Goal: Register for event/course

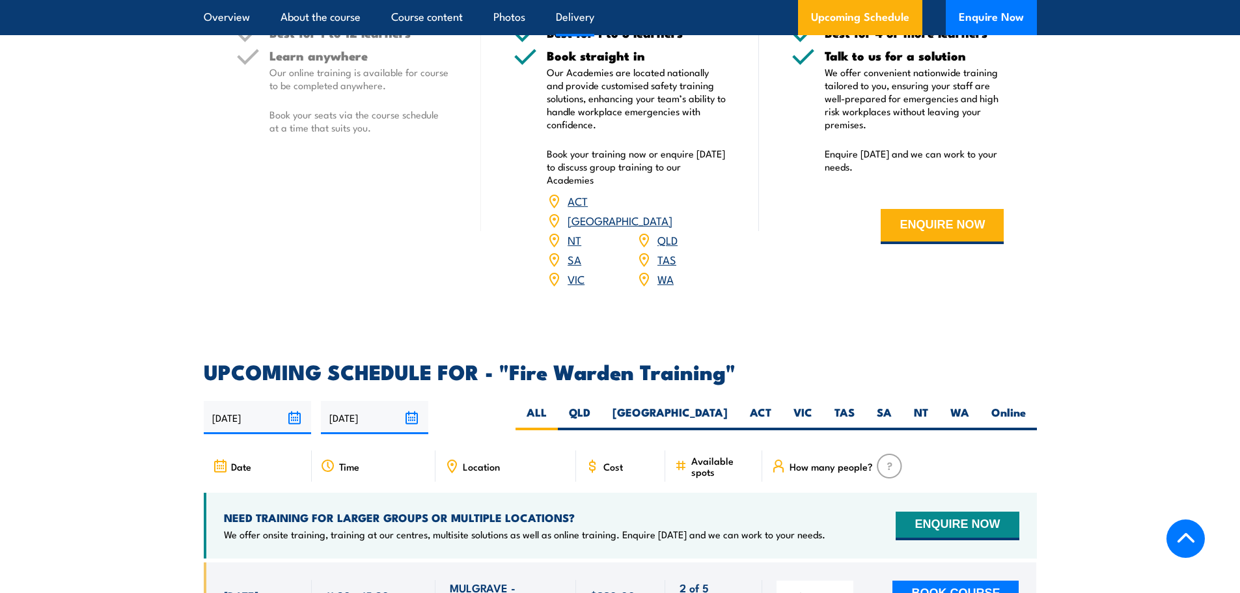
scroll to position [2083, 0]
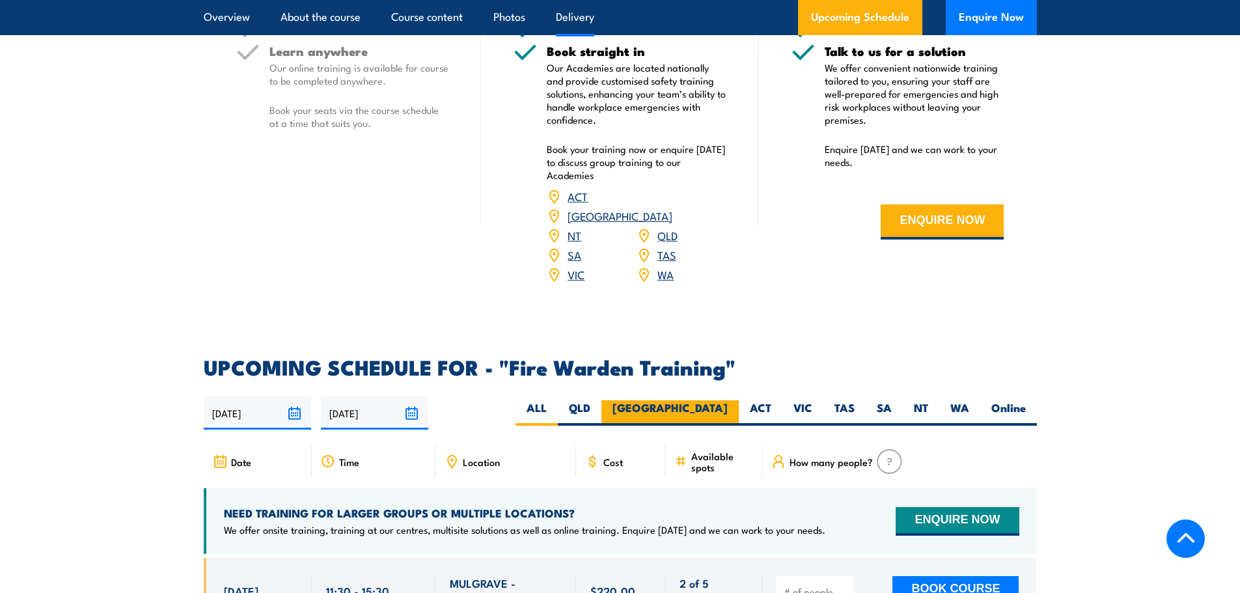
click at [706, 400] on label "[GEOGRAPHIC_DATA]" at bounding box center [670, 412] width 137 height 25
click at [728, 400] on input "[GEOGRAPHIC_DATA]" at bounding box center [732, 404] width 8 height 8
radio input "true"
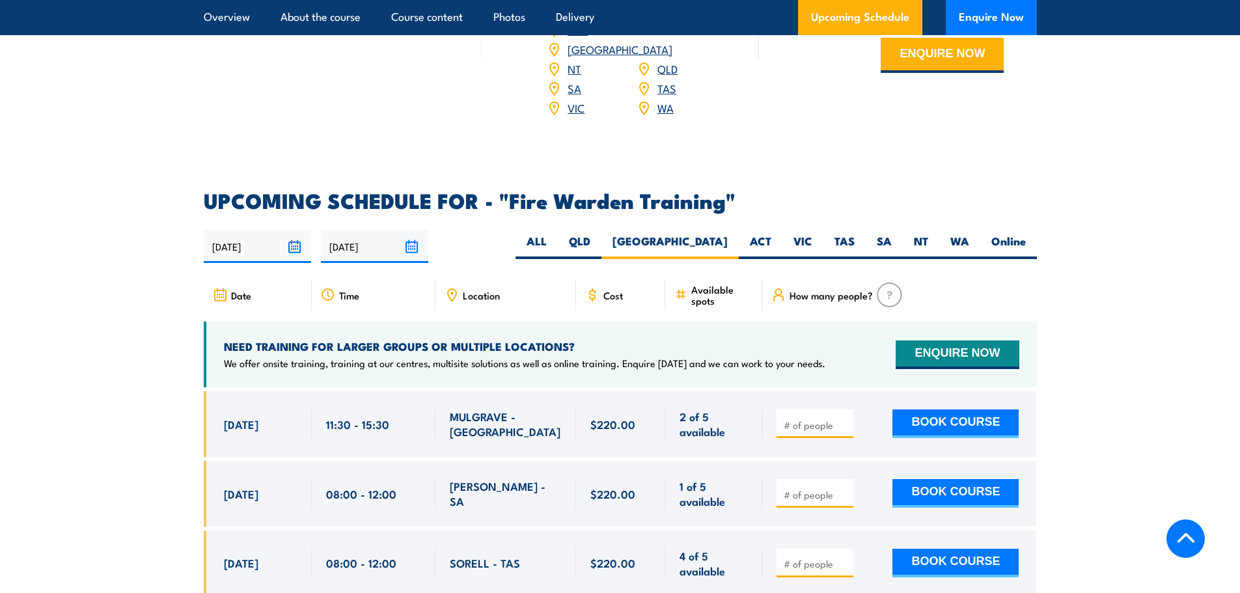
scroll to position [2344, 0]
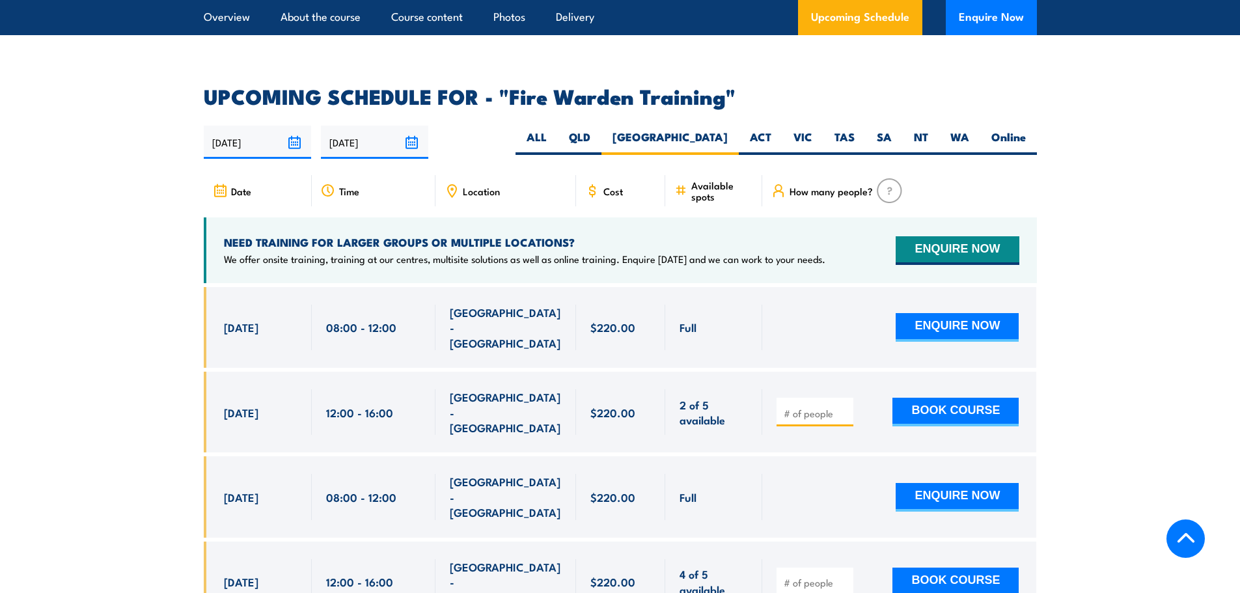
scroll to position [2421, 0]
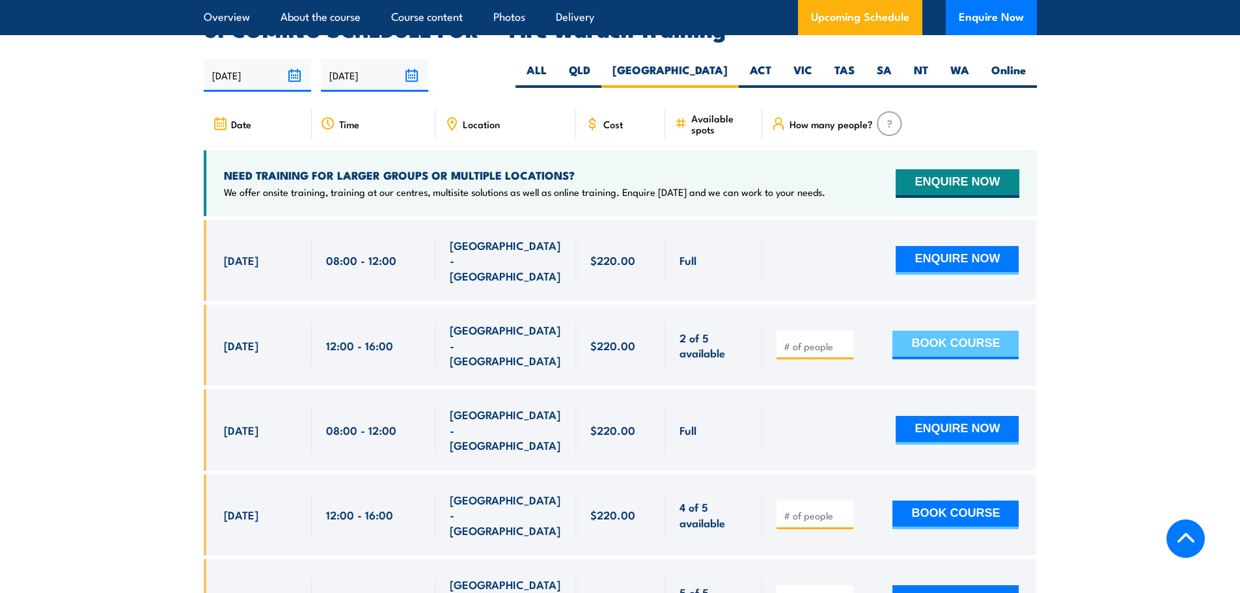
drag, startPoint x: 226, startPoint y: 309, endPoint x: 895, endPoint y: 286, distance: 669.6
click at [895, 305] on div "10 Sep, 2025, 12:00 - 12:00" at bounding box center [620, 345] width 833 height 81
click at [256, 305] on div "10 Sep, 2025, 12:00 - 12:00" at bounding box center [258, 345] width 108 height 81
click at [308, 316] on div "10 Sep, 2025, 12:00 - 12:00" at bounding box center [258, 345] width 108 height 81
click at [256, 322] on div "10 Sep, 2025" at bounding box center [261, 345] width 74 height 46
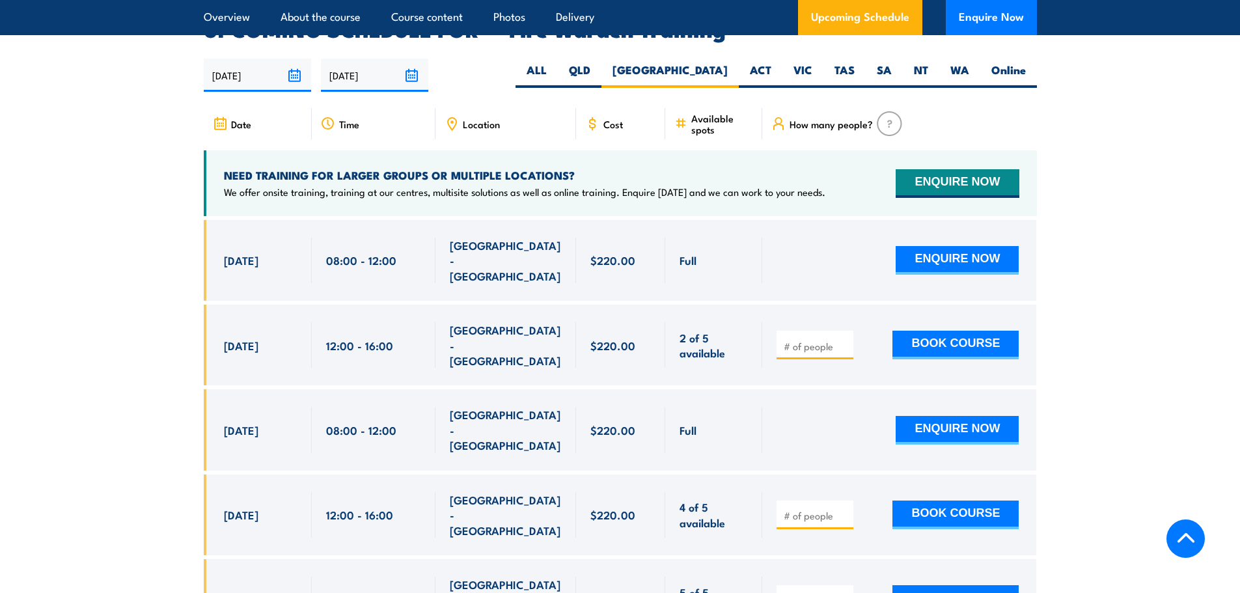
click at [227, 322] on div "10 Sep, 2025" at bounding box center [261, 345] width 74 height 46
click at [231, 322] on div "10 Sep, 2025" at bounding box center [261, 345] width 74 height 46
drag, startPoint x: 213, startPoint y: 303, endPoint x: 302, endPoint y: 316, distance: 90.1
click at [302, 316] on div "10 Sep, 2025, 12:00 - 12:00" at bounding box center [258, 345] width 108 height 81
click at [466, 322] on span "[GEOGRAPHIC_DATA] - [GEOGRAPHIC_DATA]" at bounding box center [506, 345] width 112 height 46
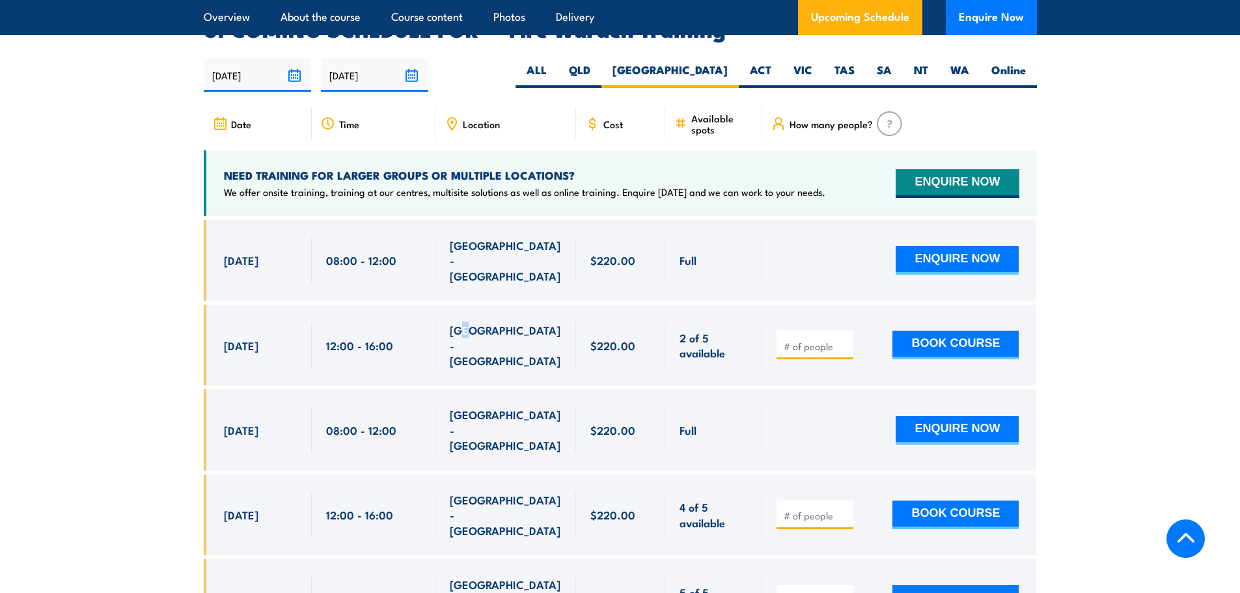
click at [465, 322] on span "[GEOGRAPHIC_DATA] - [GEOGRAPHIC_DATA]" at bounding box center [506, 345] width 112 height 46
click at [525, 322] on span "[GEOGRAPHIC_DATA] - [GEOGRAPHIC_DATA]" at bounding box center [506, 345] width 112 height 46
drag, startPoint x: 538, startPoint y: 301, endPoint x: 447, endPoint y: 301, distance: 91.8
click at [447, 305] on div "[GEOGRAPHIC_DATA] - [GEOGRAPHIC_DATA]" at bounding box center [506, 345] width 141 height 81
click at [508, 322] on div "[GEOGRAPHIC_DATA] - [GEOGRAPHIC_DATA]" at bounding box center [506, 345] width 112 height 46
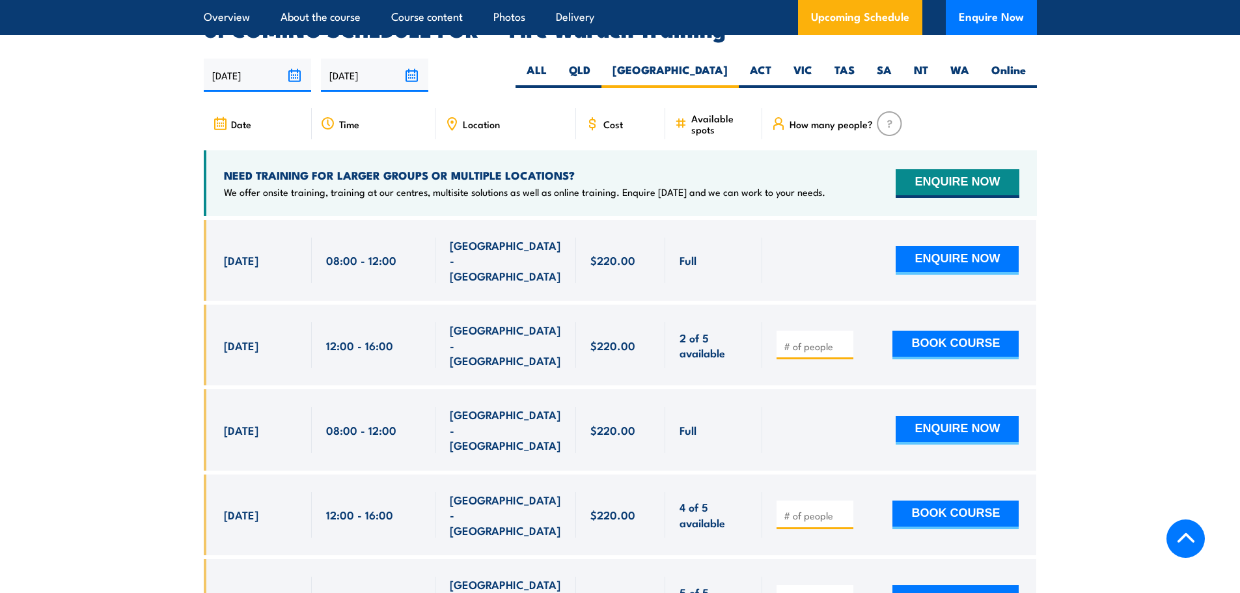
drag, startPoint x: 223, startPoint y: 300, endPoint x: 736, endPoint y: 301, distance: 513.6
click at [724, 305] on div "10 Sep, 2025, 12:00 - 12:00" at bounding box center [620, 345] width 833 height 81
click at [952, 331] on button "BOOK COURSE" at bounding box center [955, 345] width 126 height 29
type input "1"
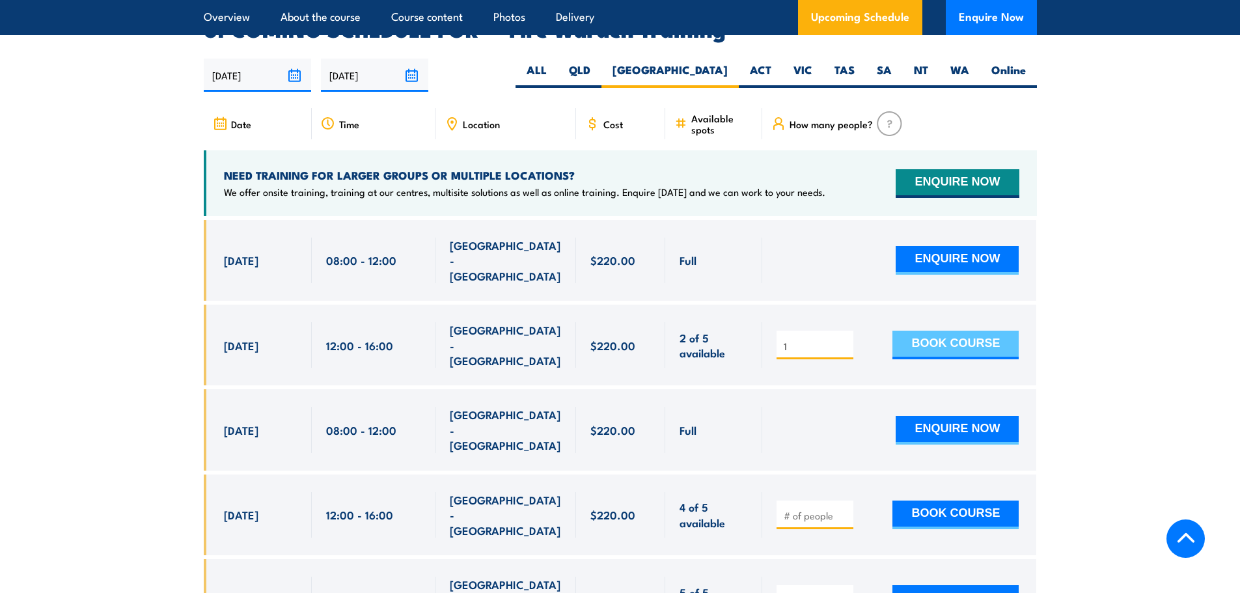
click at [982, 331] on button "BOOK COURSE" at bounding box center [955, 345] width 126 height 29
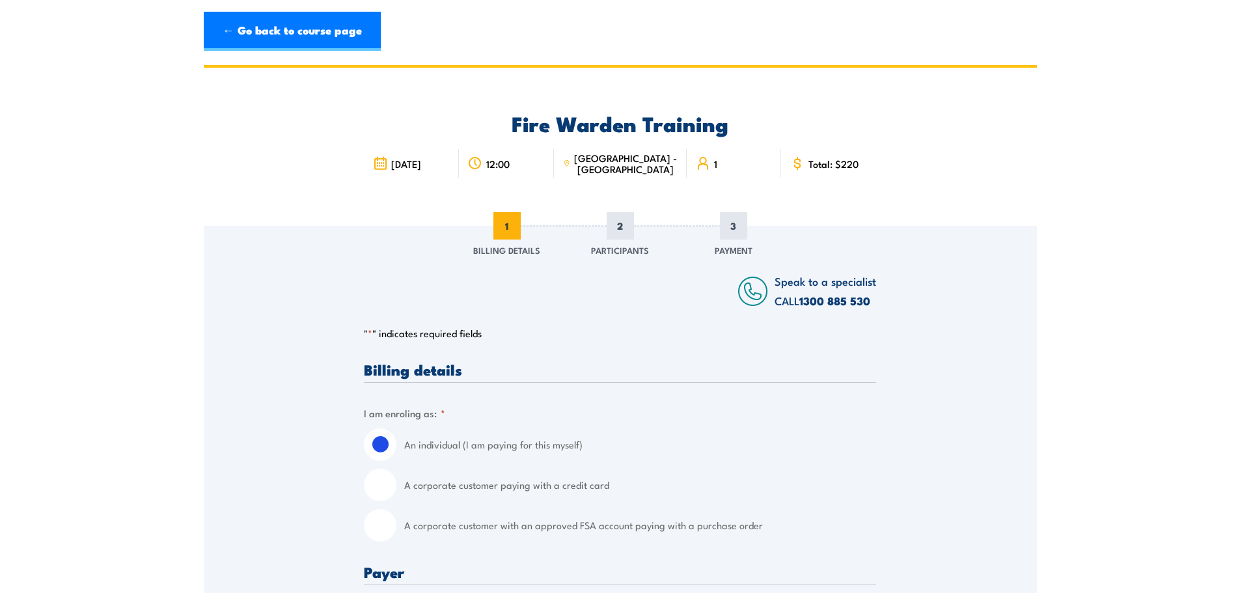
scroll to position [65, 0]
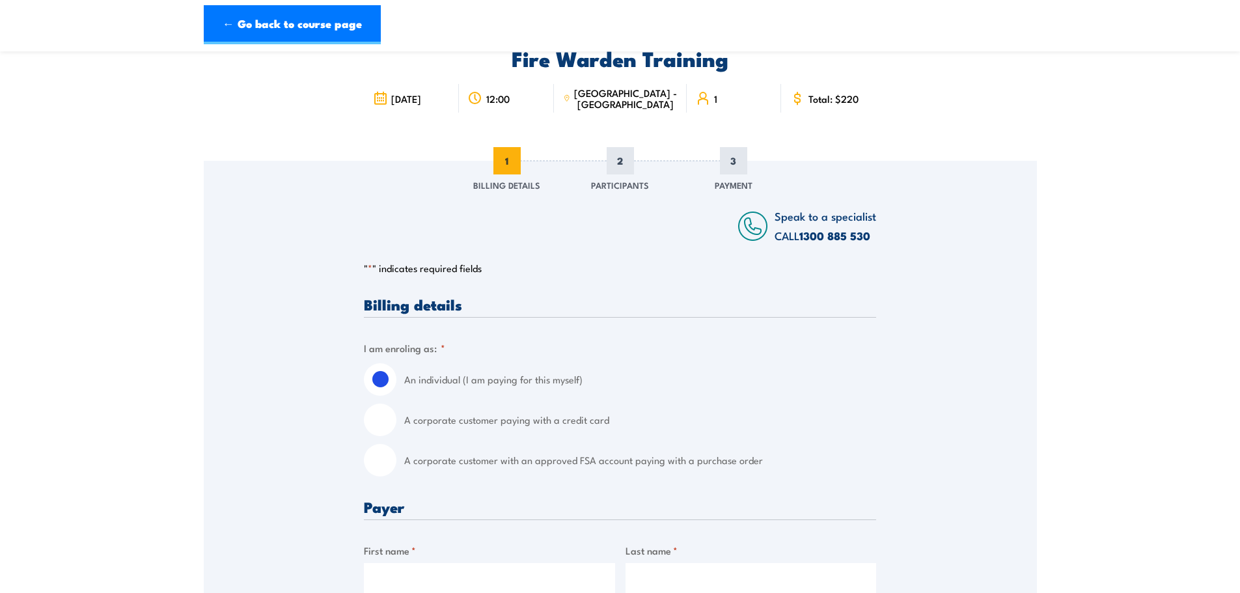
click at [380, 417] on input "A corporate customer paying with a credit card" at bounding box center [380, 420] width 33 height 33
radio input "true"
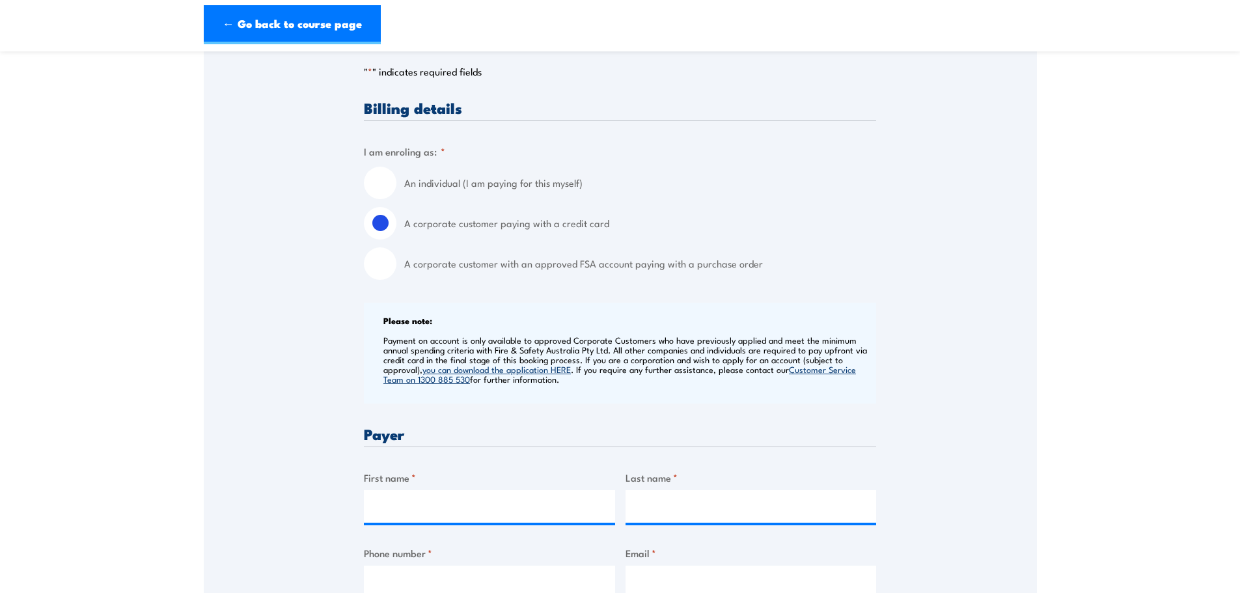
scroll to position [325, 0]
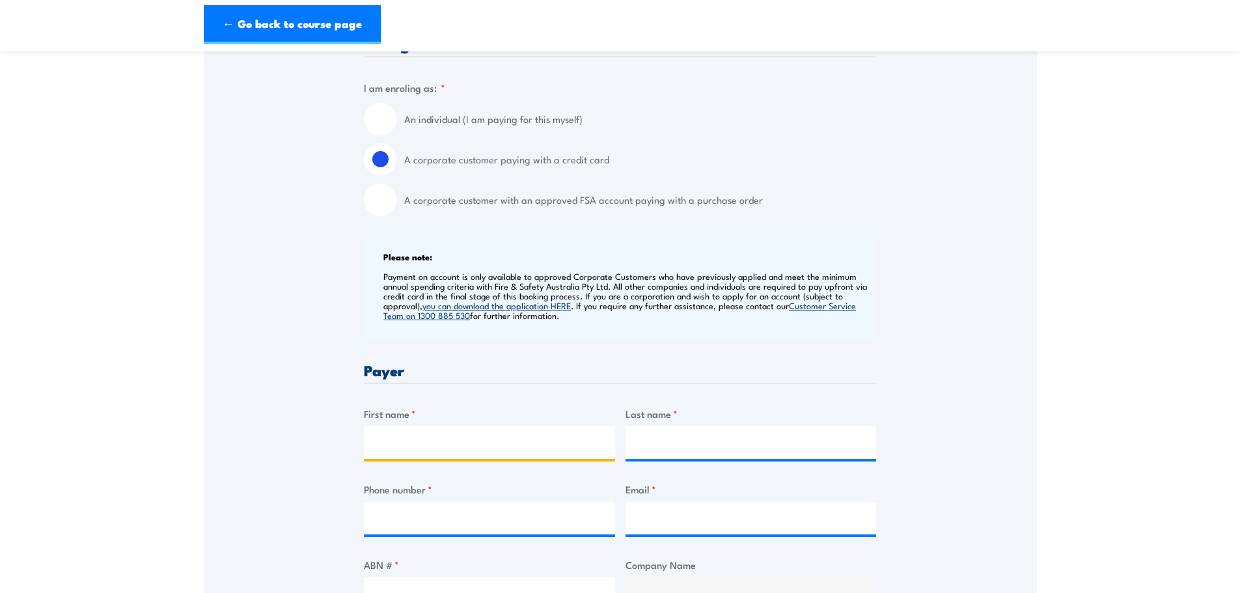
click at [484, 449] on input "First name *" at bounding box center [489, 442] width 251 height 33
type input "[PERSON_NAME]"
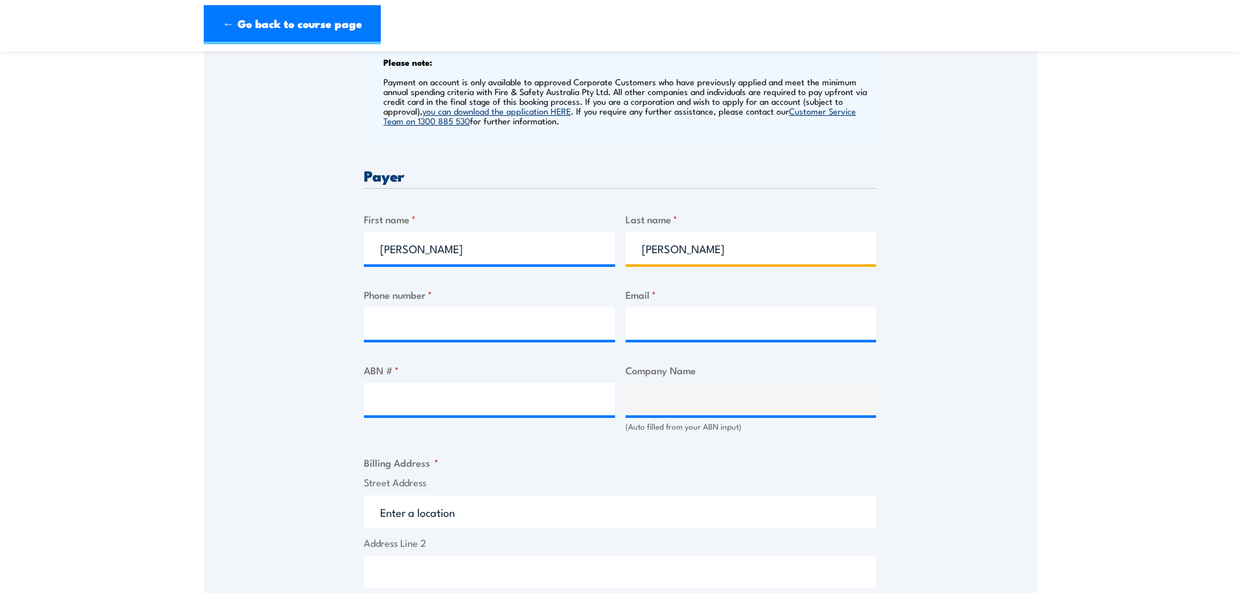
scroll to position [521, 0]
type input "[PERSON_NAME]"
click at [467, 331] on input "Phone number *" at bounding box center [489, 323] width 251 height 33
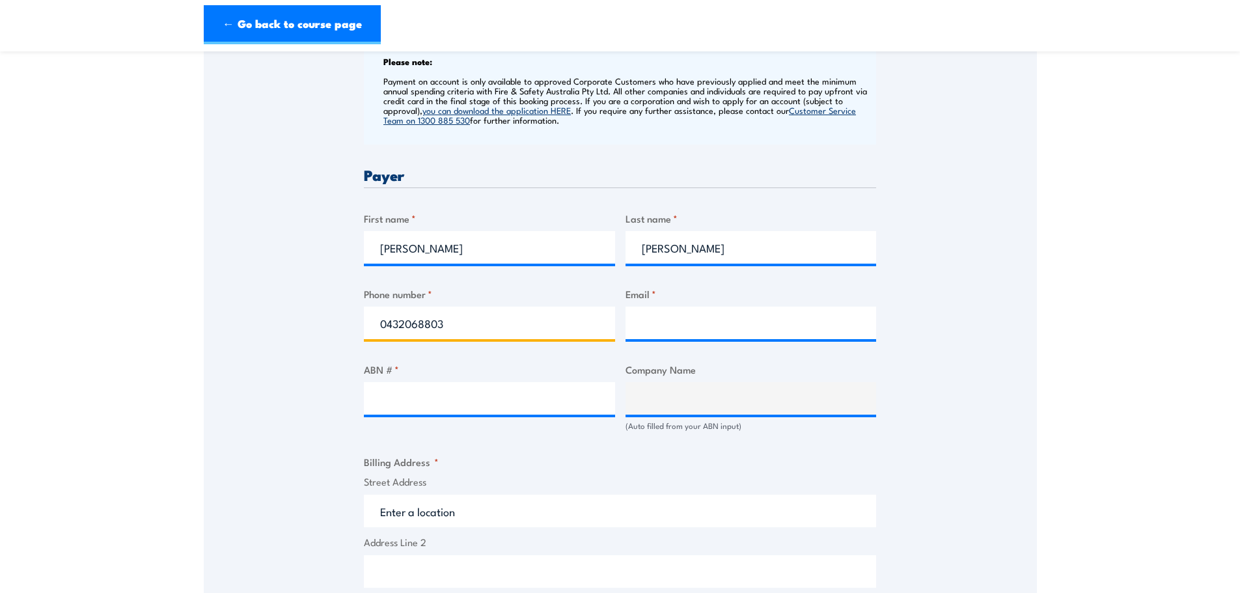
type input "0432068803"
click at [739, 333] on input "Email *" at bounding box center [751, 323] width 251 height 33
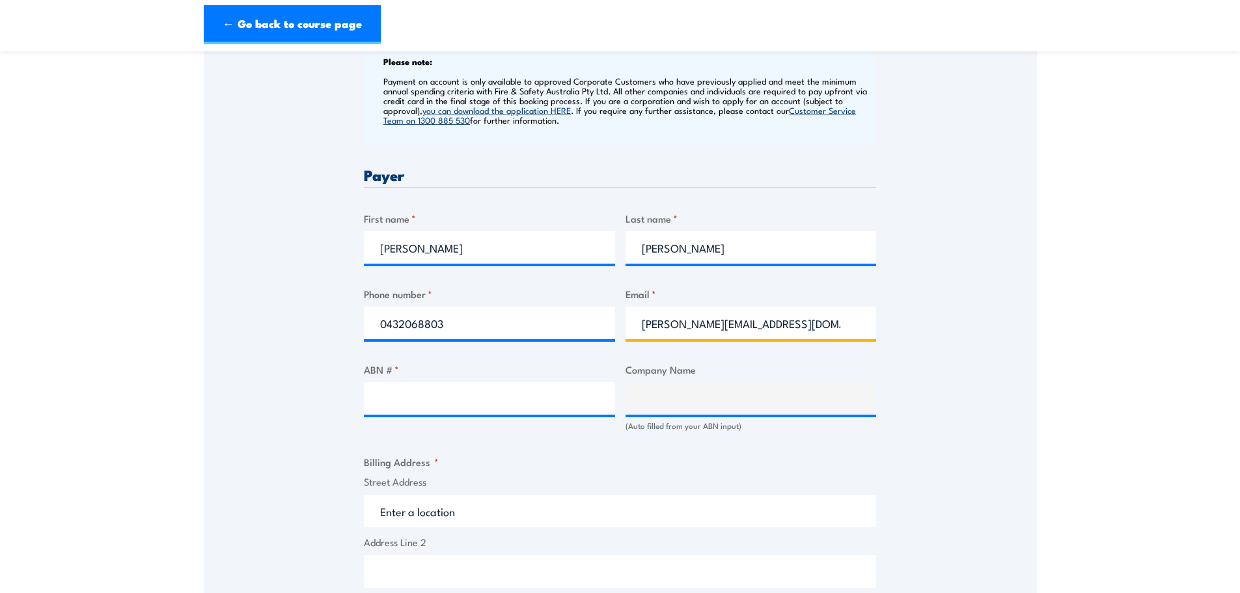
type input "[PERSON_NAME][EMAIL_ADDRESS][DOMAIN_NAME]"
click at [472, 407] on input "ABN # *" at bounding box center [489, 398] width 251 height 33
paste input "81 097 390 933"
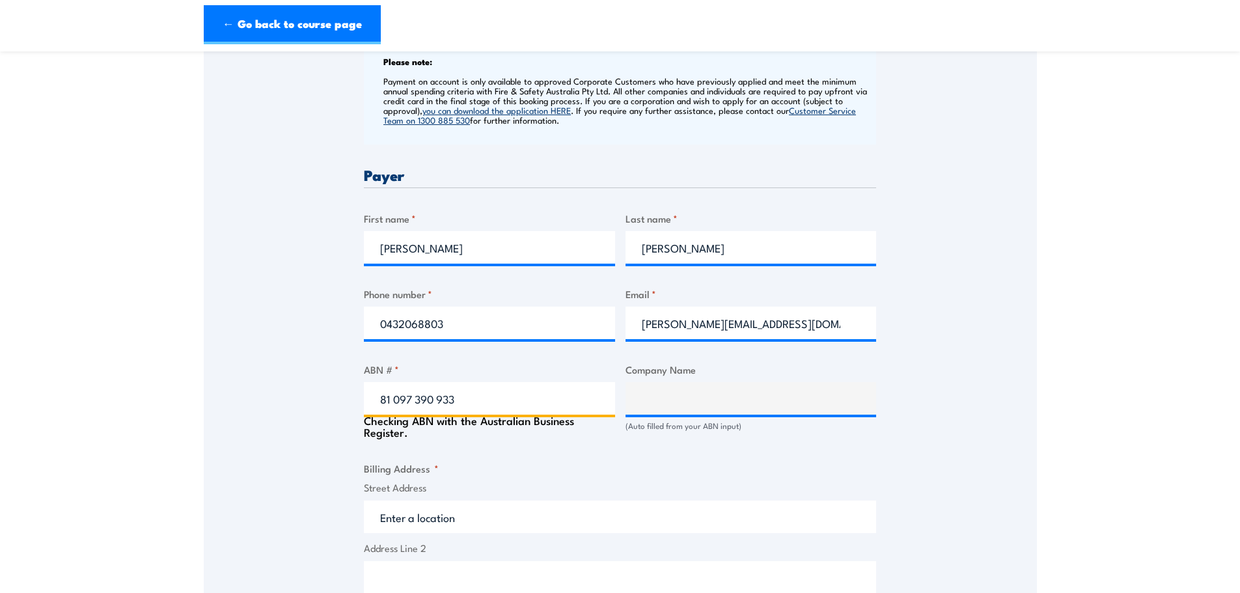
type input "81 097 390 933"
type input "VOLTEX ELECTRICAL ACCESSORIES PTY LTD"
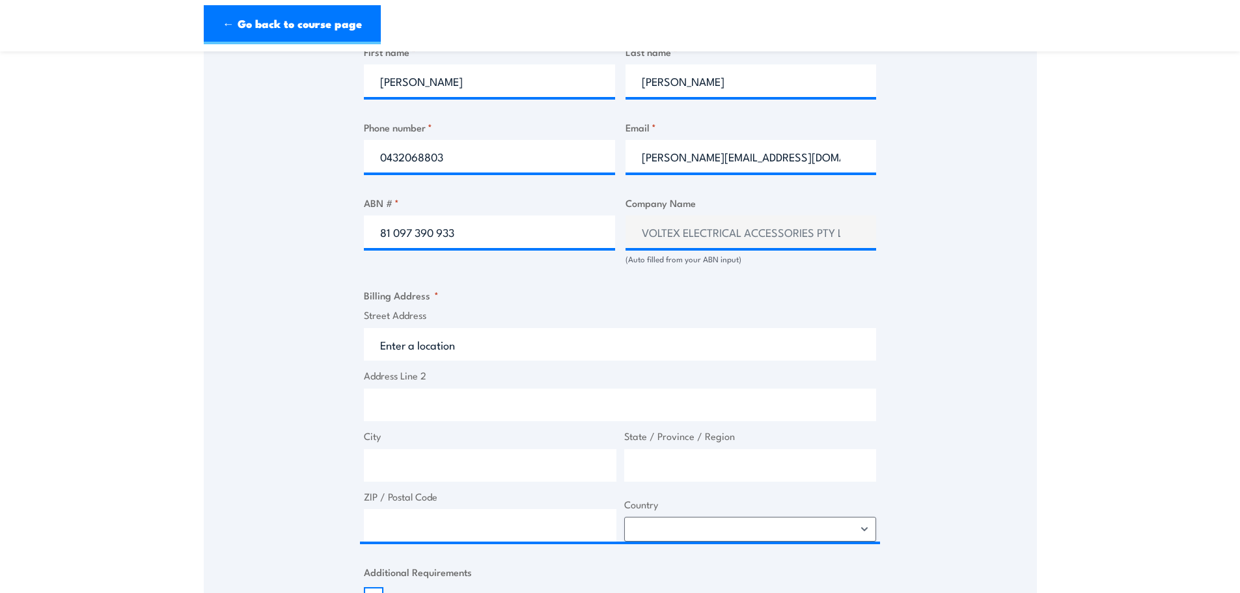
scroll to position [716, 0]
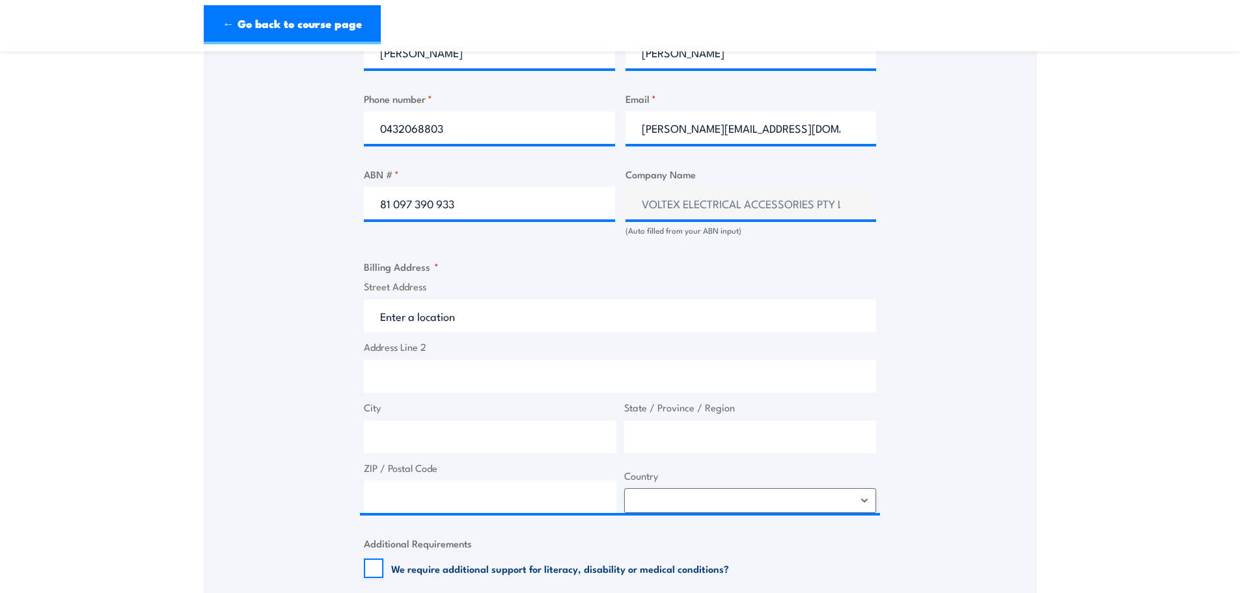
drag, startPoint x: 508, startPoint y: 344, endPoint x: 512, endPoint y: 324, distance: 20.1
click at [508, 342] on label "Address Line 2" at bounding box center [620, 347] width 512 height 15
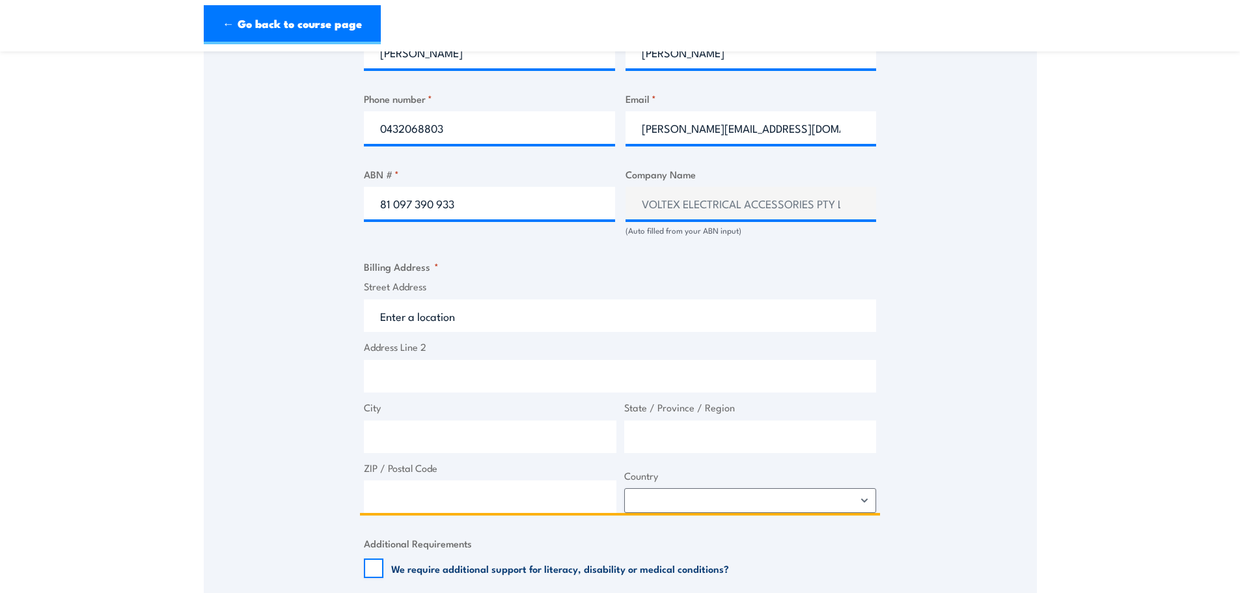
click at [508, 360] on input "Address Line 2" at bounding box center [620, 376] width 512 height 33
click at [513, 323] on input "Street Address" at bounding box center [620, 315] width 512 height 33
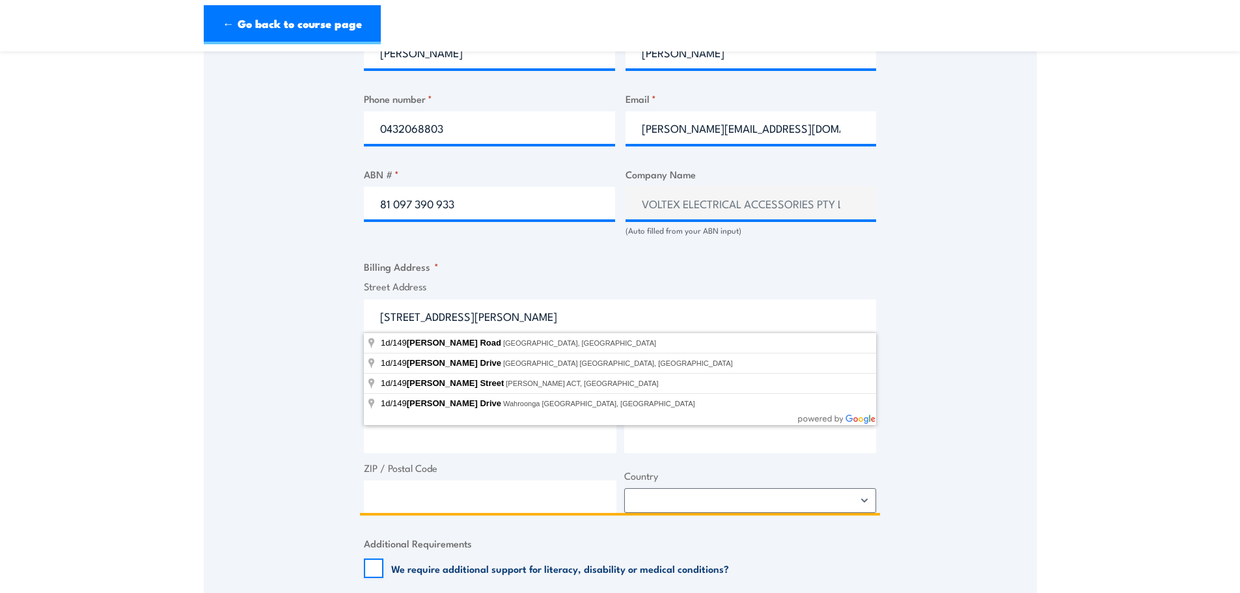
type input "[STREET_ADDRESS][PERSON_NAME]"
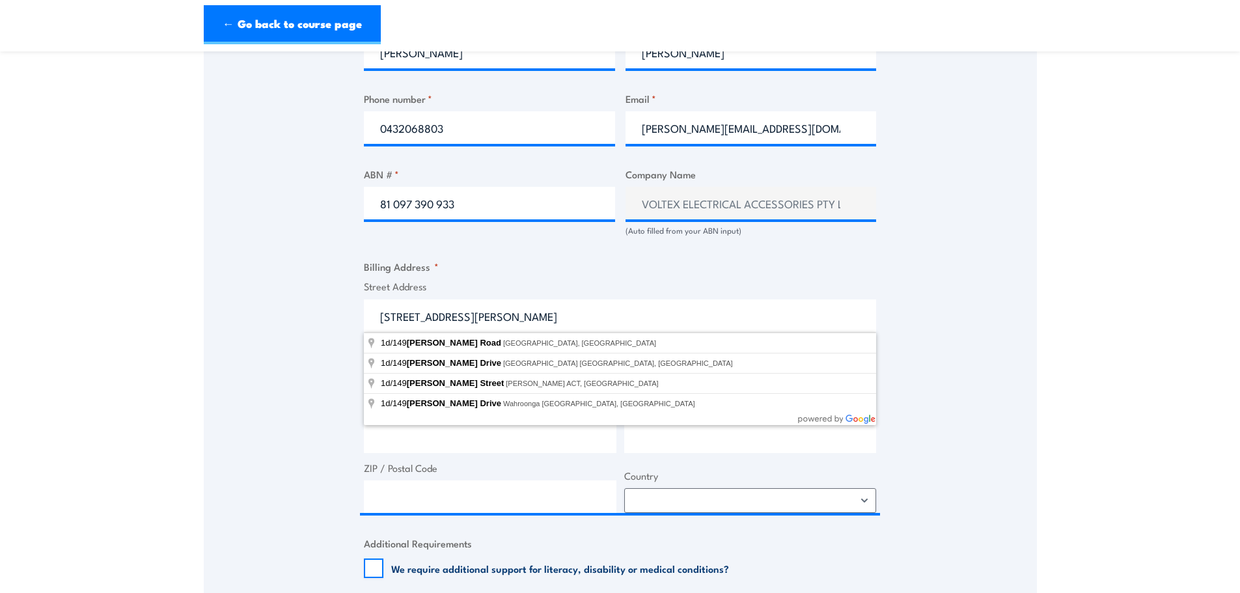
click at [535, 247] on div "Billing details I am enroling as: * An individual (I am paying for this myself)…" at bounding box center [620, 252] width 512 height 1212
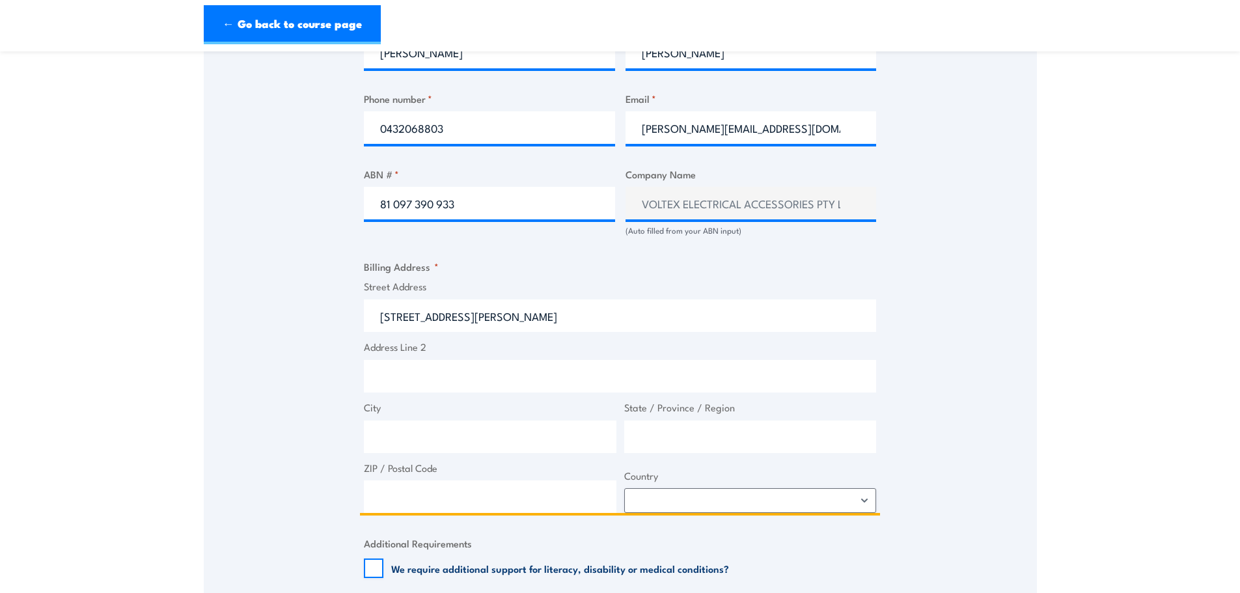
click at [531, 502] on input "ZIP / Postal Code" at bounding box center [490, 496] width 253 height 33
type input "2164"
click at [710, 509] on select "[GEOGRAPHIC_DATA] [GEOGRAPHIC_DATA] [GEOGRAPHIC_DATA] [US_STATE] [GEOGRAPHIC_DA…" at bounding box center [750, 500] width 253 height 25
select select "[GEOGRAPHIC_DATA]"
click at [624, 488] on select "[GEOGRAPHIC_DATA] [GEOGRAPHIC_DATA] [GEOGRAPHIC_DATA] [US_STATE] [GEOGRAPHIC_DA…" at bounding box center [750, 500] width 253 height 25
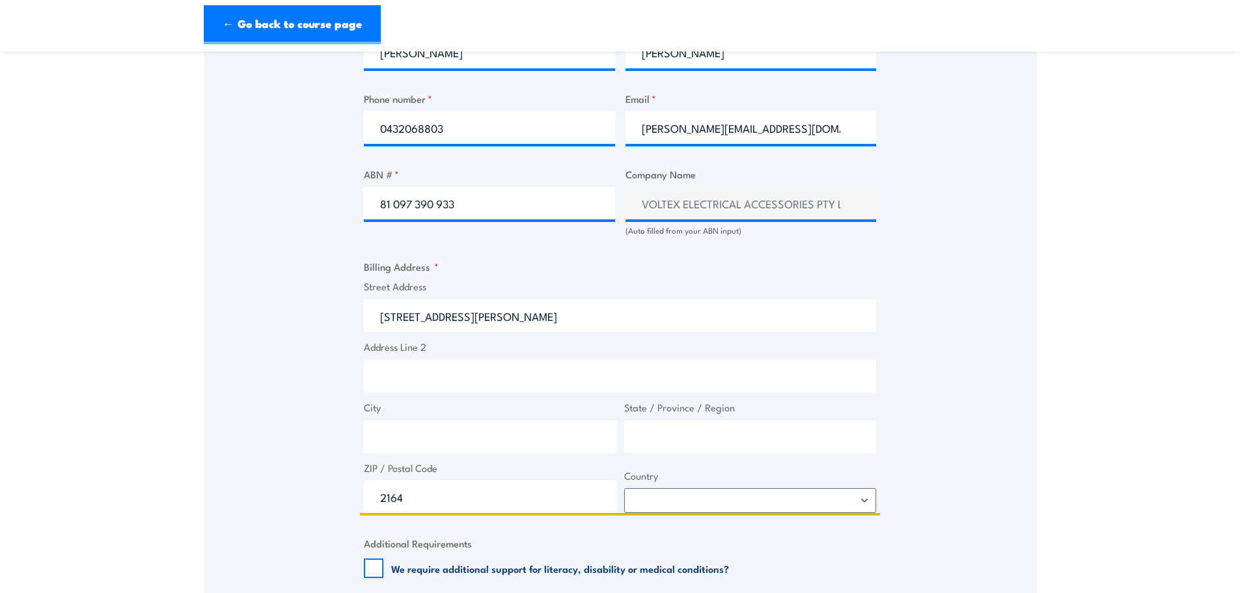
click at [697, 441] on input "State / Province / Region" at bounding box center [750, 437] width 253 height 33
type input "[GEOGRAPHIC_DATA]"
click at [559, 441] on input "City" at bounding box center [490, 437] width 253 height 33
type input "Smithfield"
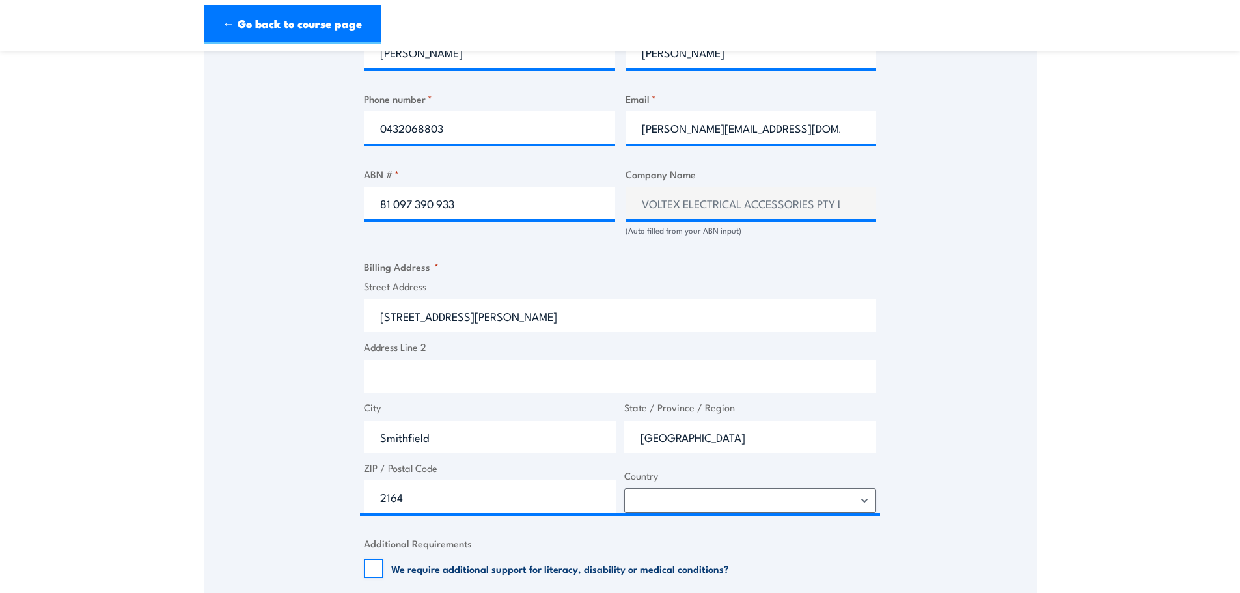
click at [1008, 391] on div "Speak to a specialist CALL [PHONE_NUMBER] CALL [PHONE_NUMBER] " * " indicates r…" at bounding box center [620, 186] width 833 height 1353
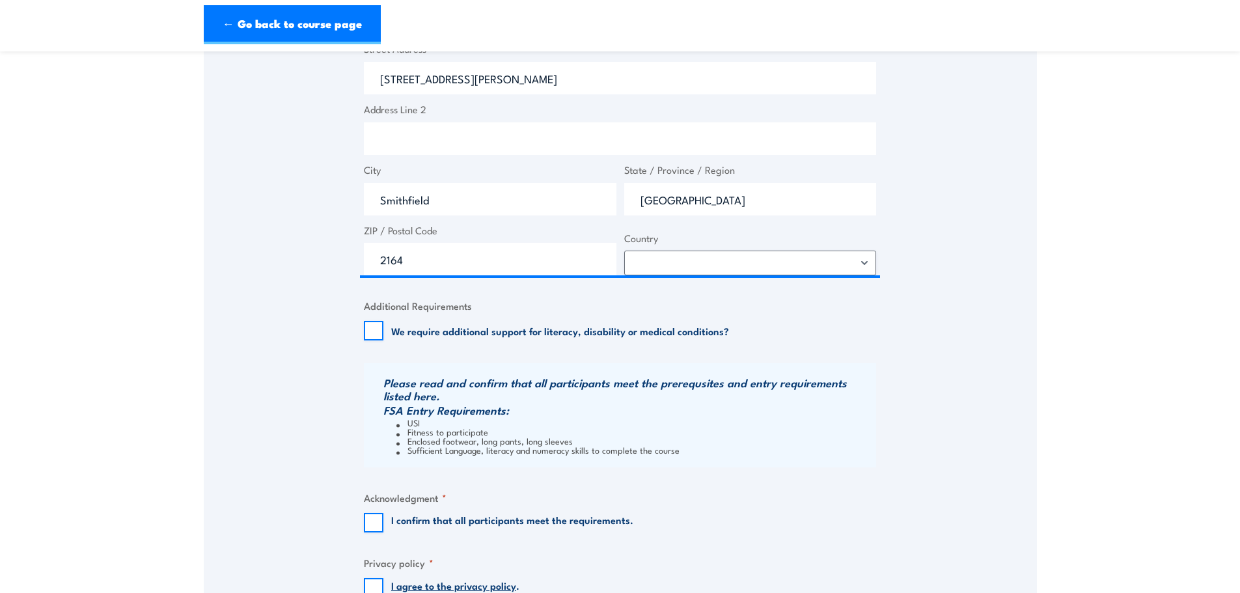
scroll to position [976, 0]
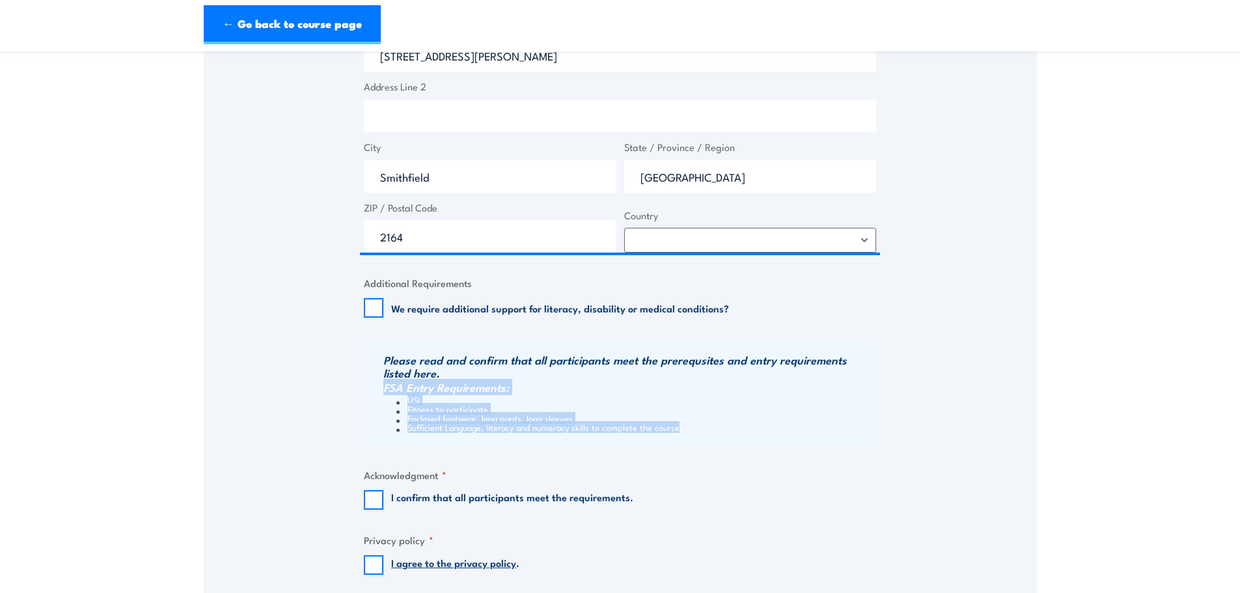
drag, startPoint x: 709, startPoint y: 436, endPoint x: 382, endPoint y: 388, distance: 330.2
click at [382, 388] on div "Please read and confirm that all participants meet the prerequsites and entry r…" at bounding box center [620, 392] width 512 height 104
copy div "FSA Entry Requirements: USI Fitness to participate Enclosed footwear, long pant…"
click at [371, 502] on input "I confirm that all participants meet the requirements." at bounding box center [374, 500] width 20 height 20
checkbox input "true"
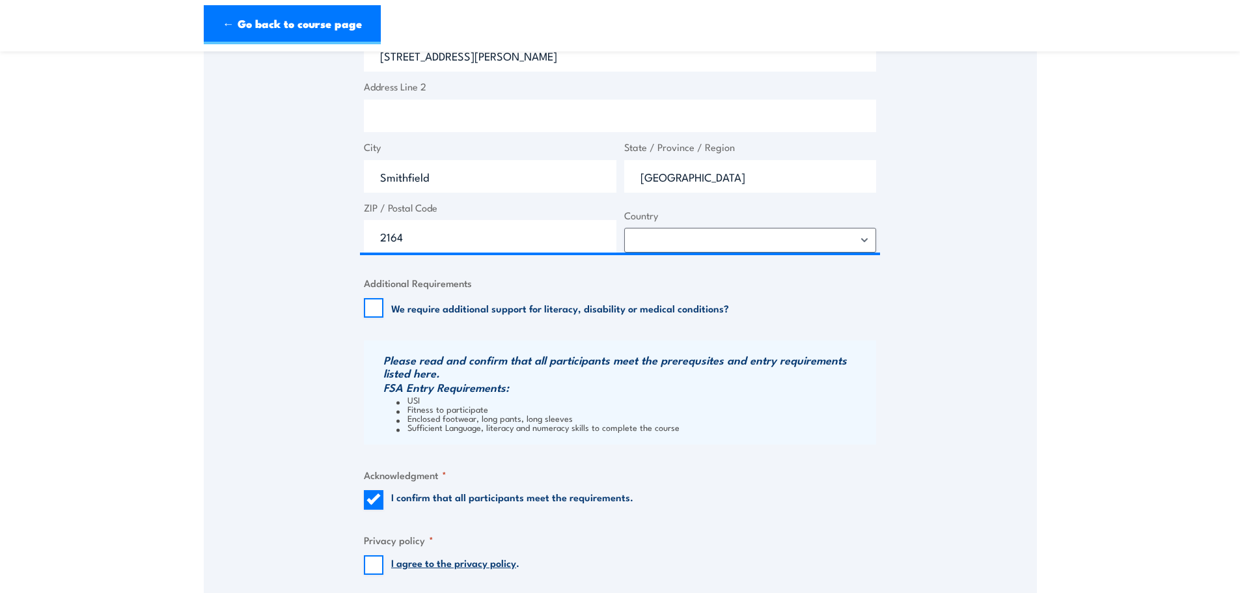
click at [372, 558] on input "I agree to the privacy policy ." at bounding box center [374, 565] width 20 height 20
checkbox input "true"
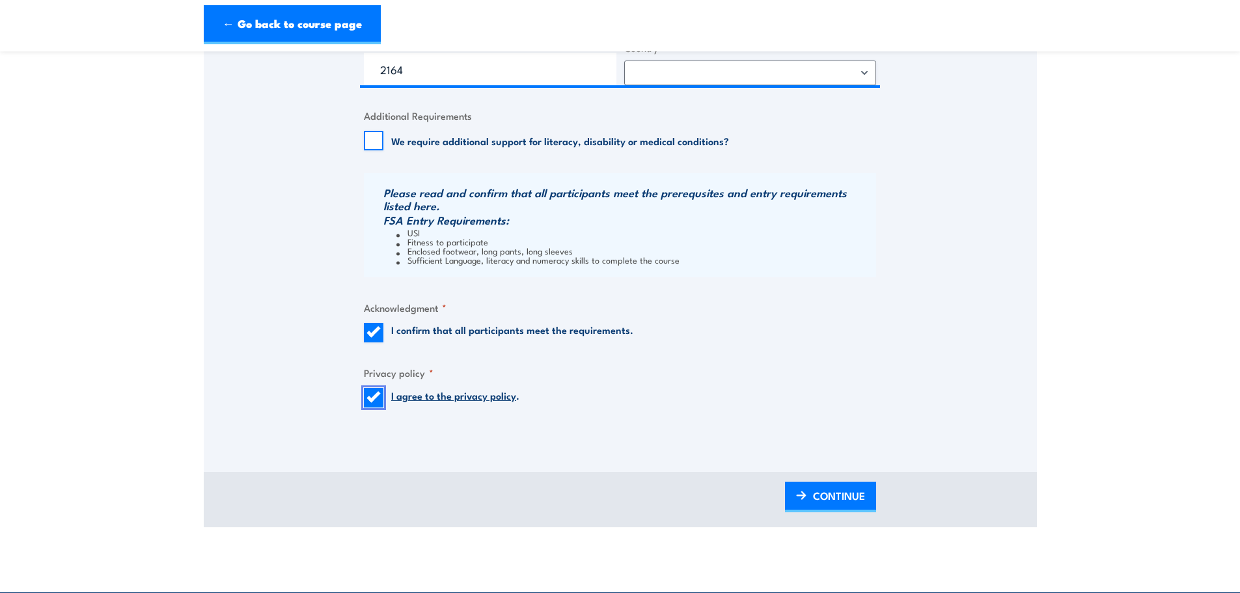
scroll to position [1172, 0]
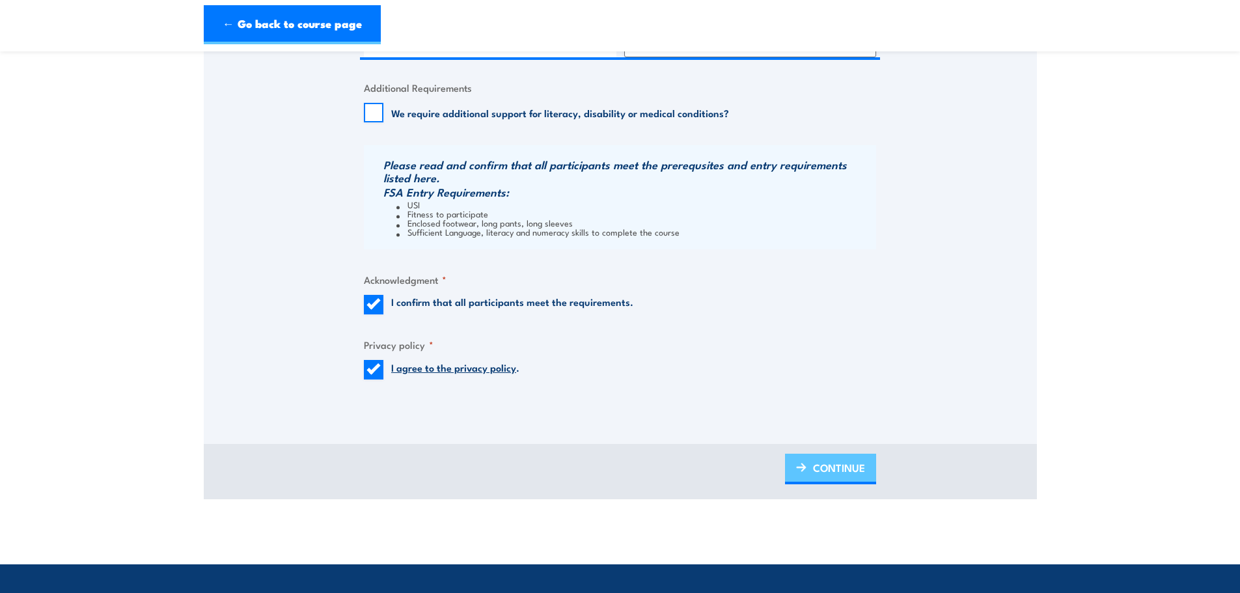
click at [818, 456] on span "CONTINUE" at bounding box center [839, 467] width 52 height 35
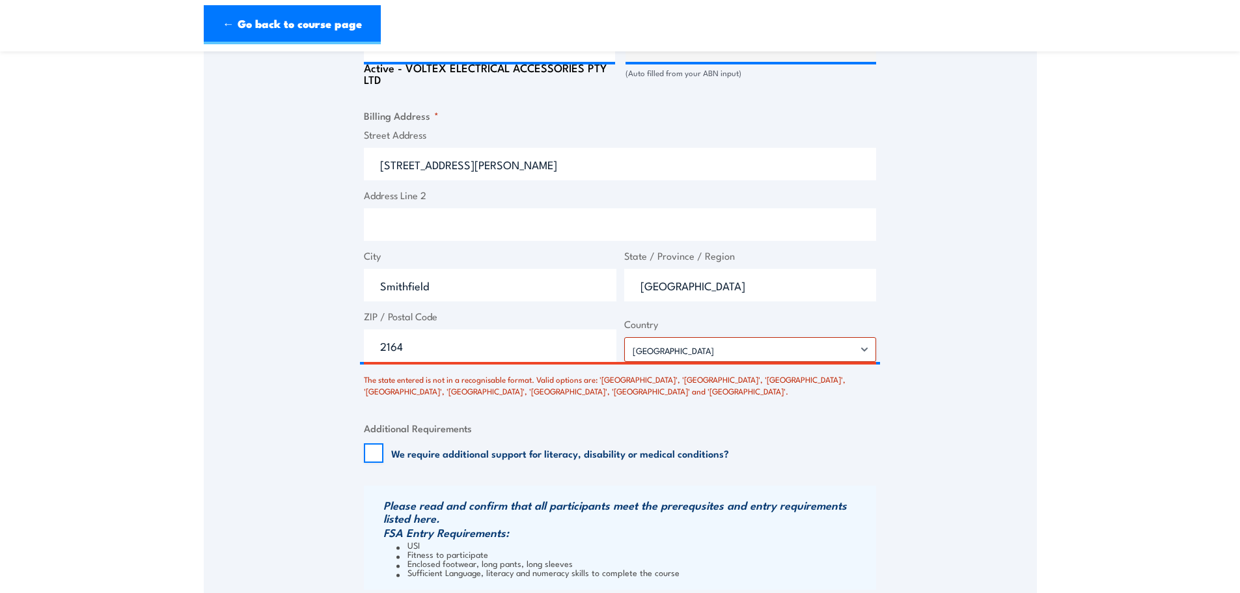
scroll to position [957, 0]
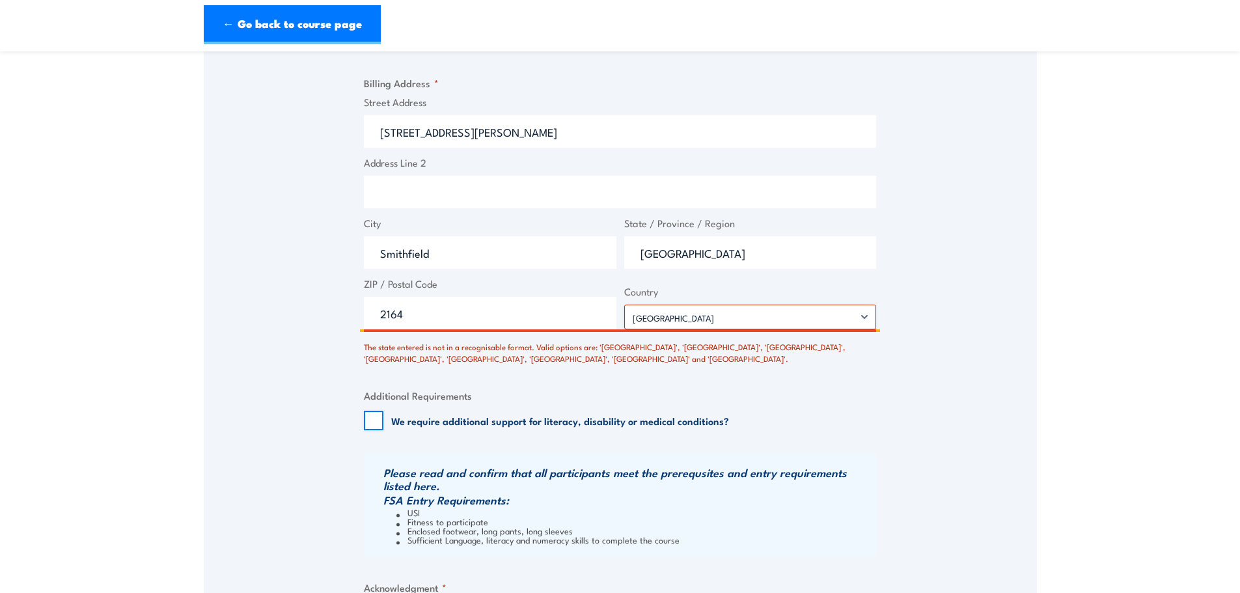
click at [574, 320] on input "2164" at bounding box center [490, 313] width 253 height 33
click at [689, 337] on div "The state entered is not in a recognisable format. Valid options are: '[GEOGRAP…" at bounding box center [620, 350] width 512 height 31
click at [699, 318] on select "[GEOGRAPHIC_DATA] [GEOGRAPHIC_DATA] [GEOGRAPHIC_DATA] [US_STATE] [GEOGRAPHIC_DA…" at bounding box center [750, 317] width 253 height 25
click at [699, 264] on input "[GEOGRAPHIC_DATA]" at bounding box center [750, 252] width 253 height 33
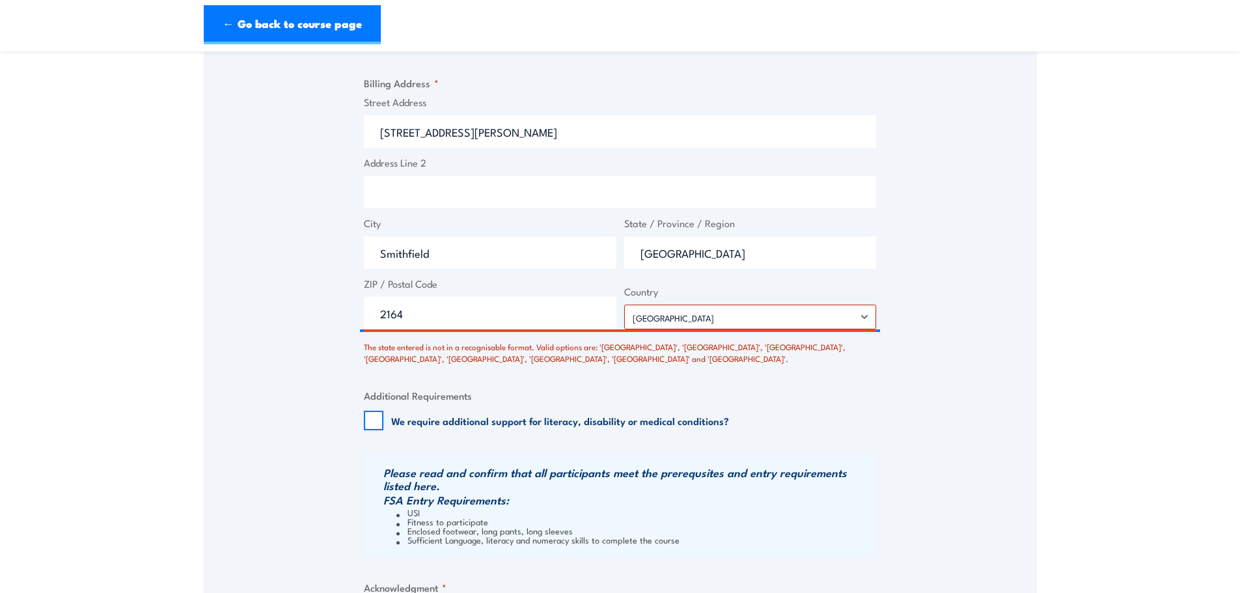
click at [712, 346] on div "The state entered is not in a recognisable format. Valid options are: '[GEOGRAP…" at bounding box center [620, 350] width 512 height 31
drag, startPoint x: 712, startPoint y: 346, endPoint x: 754, endPoint y: 344, distance: 41.7
click at [754, 344] on div "The state entered is not in a recognisable format. Valid options are: '[GEOGRAP…" at bounding box center [620, 350] width 512 height 31
copy div "[GEOGRAPHIC_DATA]"
drag, startPoint x: 666, startPoint y: 251, endPoint x: 591, endPoint y: 242, distance: 75.4
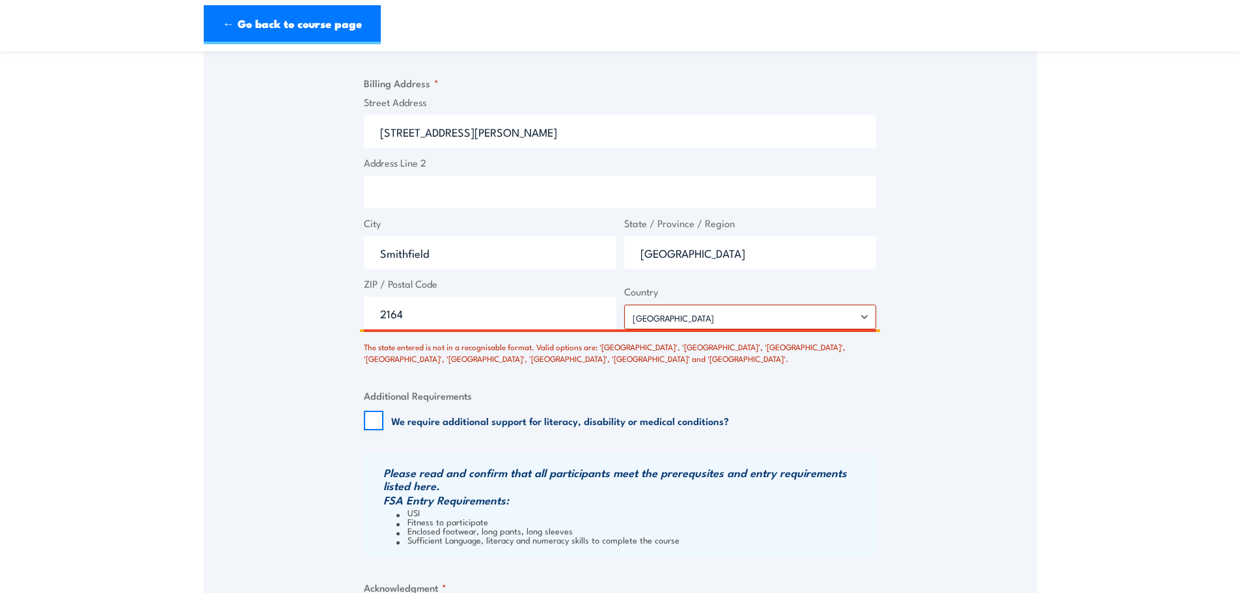
click at [591, 242] on div "Street Address [STREET_ADDRESS][PERSON_NAME] Address Line 2 City [GEOGRAPHIC_DA…" at bounding box center [620, 212] width 520 height 234
paste input "ew [GEOGRAPHIC_DATA]"
type input "[GEOGRAPHIC_DATA]"
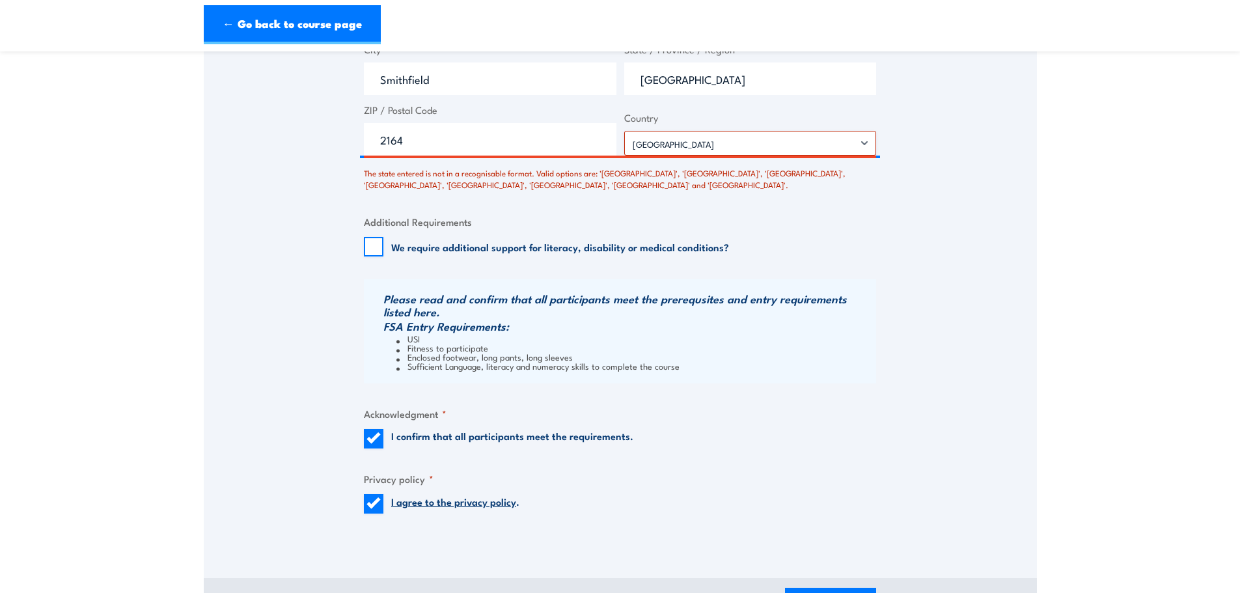
scroll to position [1348, 0]
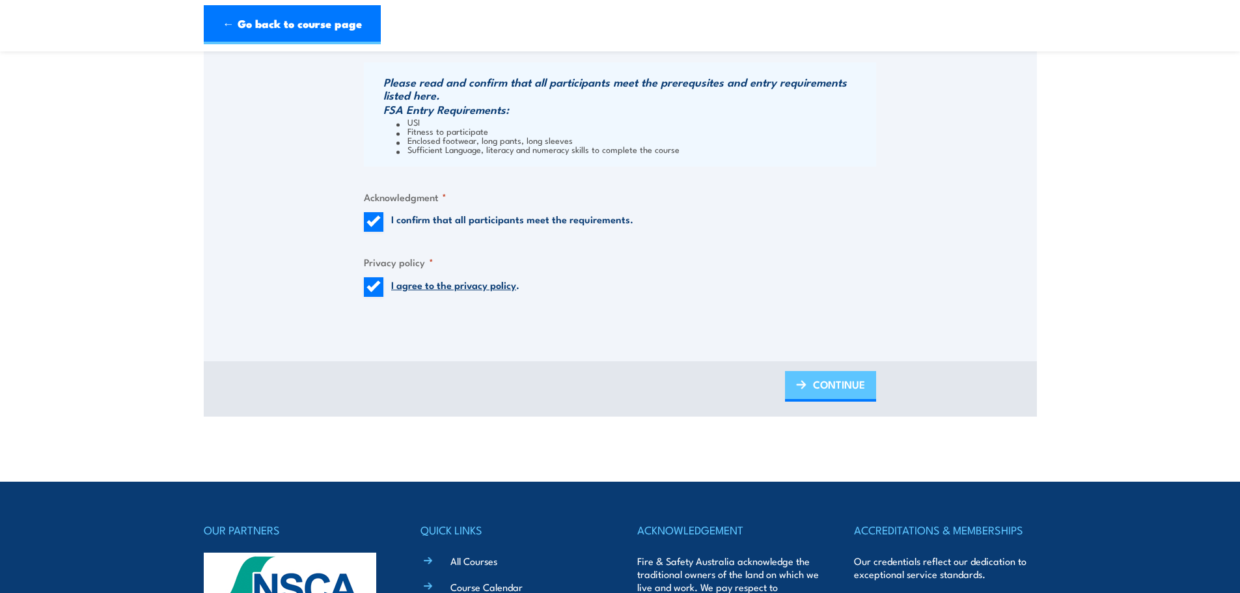
click at [843, 392] on span "CONTINUE" at bounding box center [839, 384] width 52 height 35
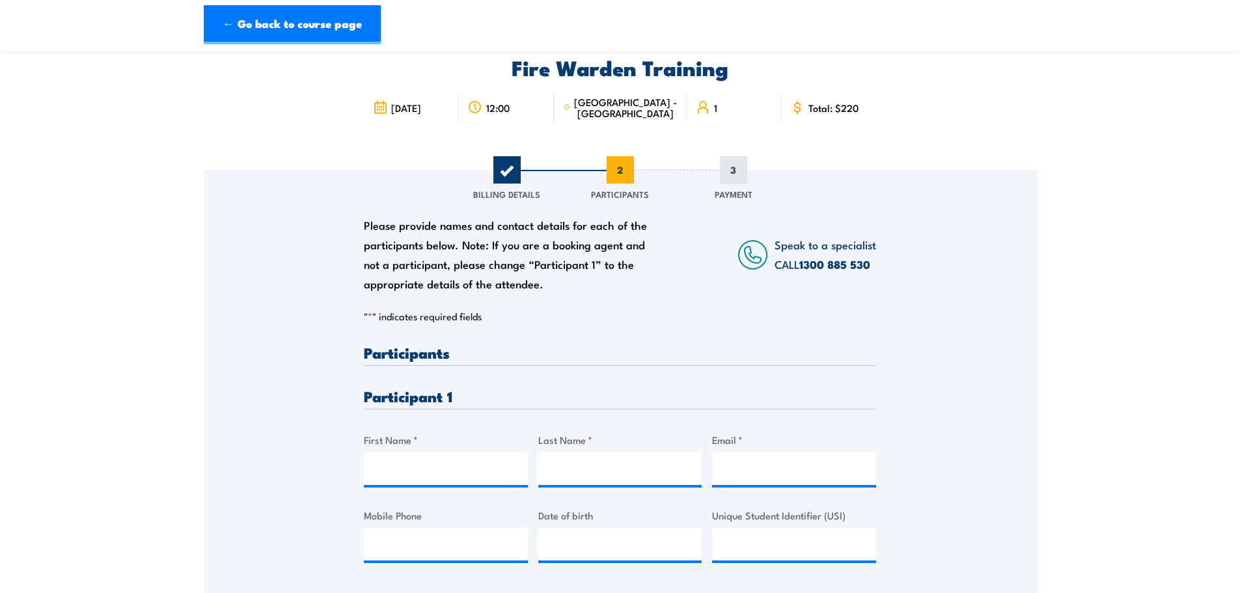
scroll to position [130, 0]
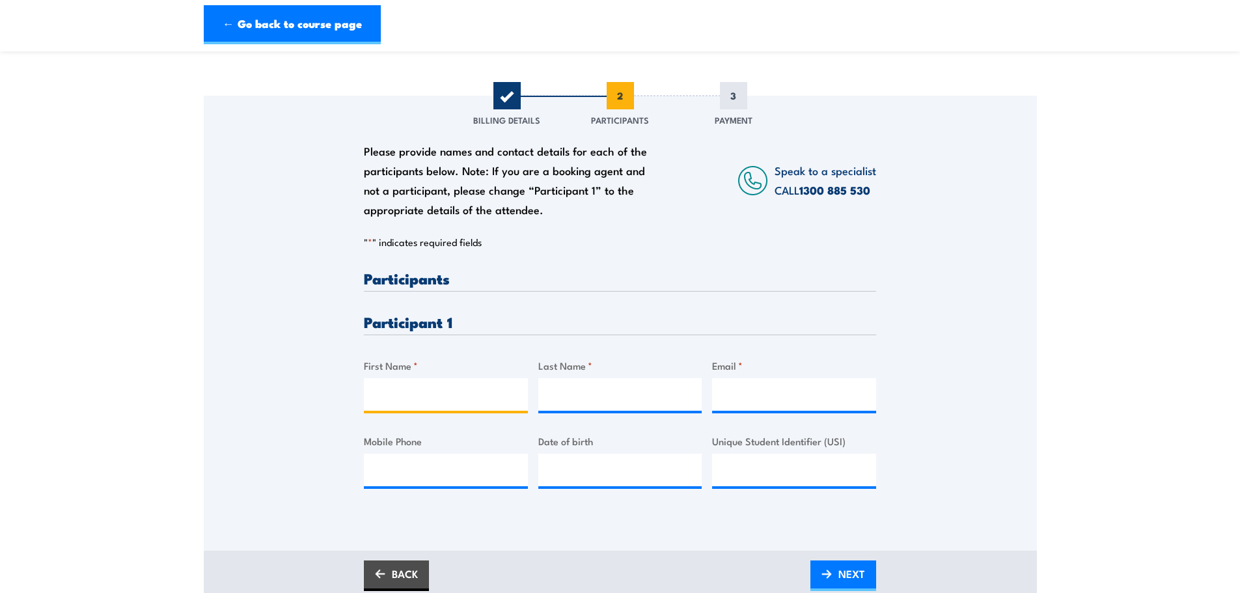
click at [464, 392] on input "First Name *" at bounding box center [446, 394] width 164 height 33
type input "[PERSON_NAME]"
